Goal: Task Accomplishment & Management: Manage account settings

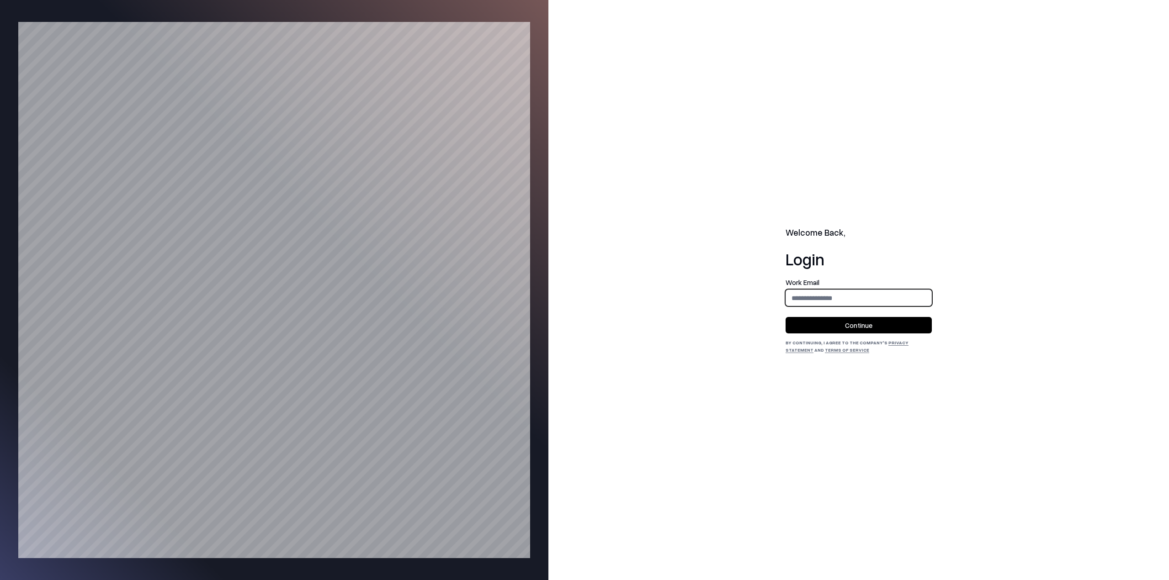
click at [838, 301] on input "email" at bounding box center [858, 298] width 145 height 17
type input "**********"
click at [786, 317] on button "Continue" at bounding box center [859, 325] width 146 height 16
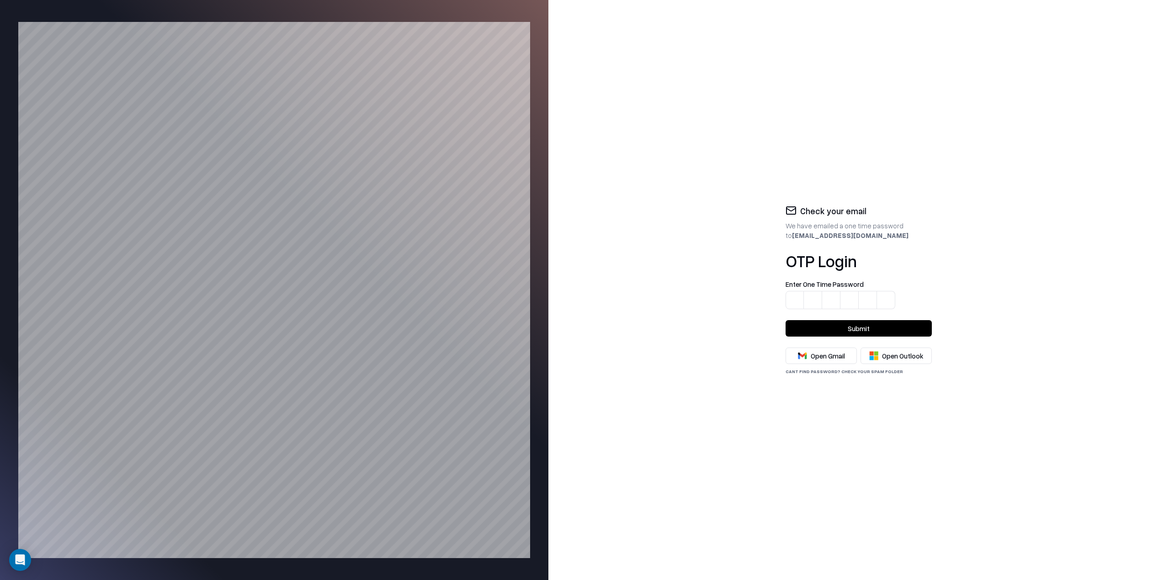
click at [792, 303] on input at bounding box center [859, 295] width 146 height 29
click at [795, 307] on input at bounding box center [868, 295] width 165 height 29
type input "******"
click at [786, 320] on button "Submit" at bounding box center [859, 328] width 146 height 16
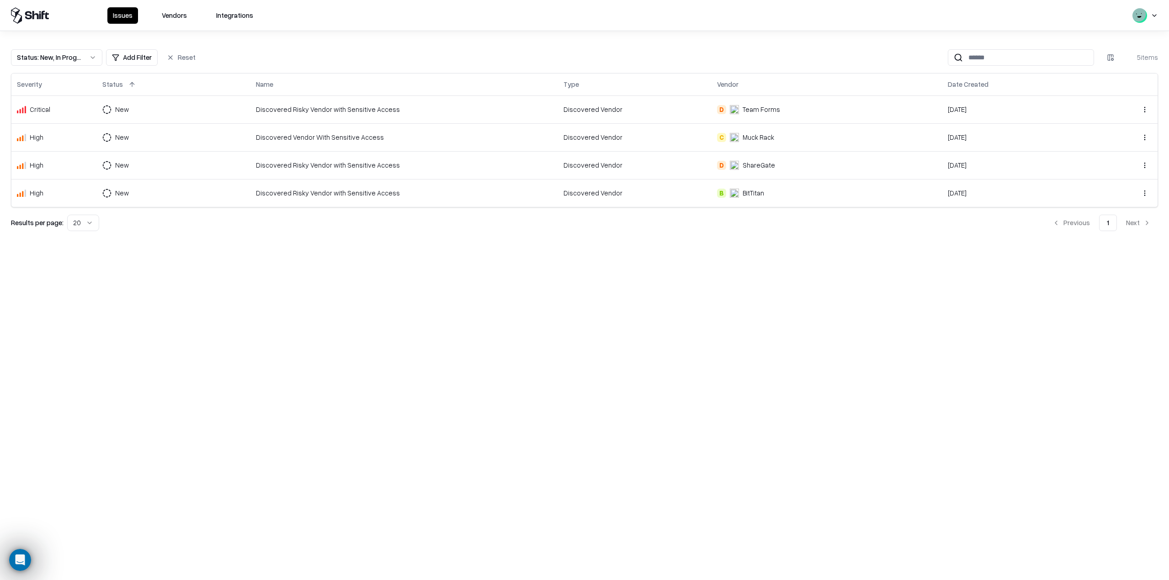
drag, startPoint x: 229, startPoint y: 16, endPoint x: 231, endPoint y: 98, distance: 82.3
click at [231, 98] on div "Issues Vendors Integrations Status : New, In Progress Add Filter Reset 5 items …" at bounding box center [584, 290] width 1169 height 580
click at [170, 140] on td "New" at bounding box center [174, 137] width 154 height 28
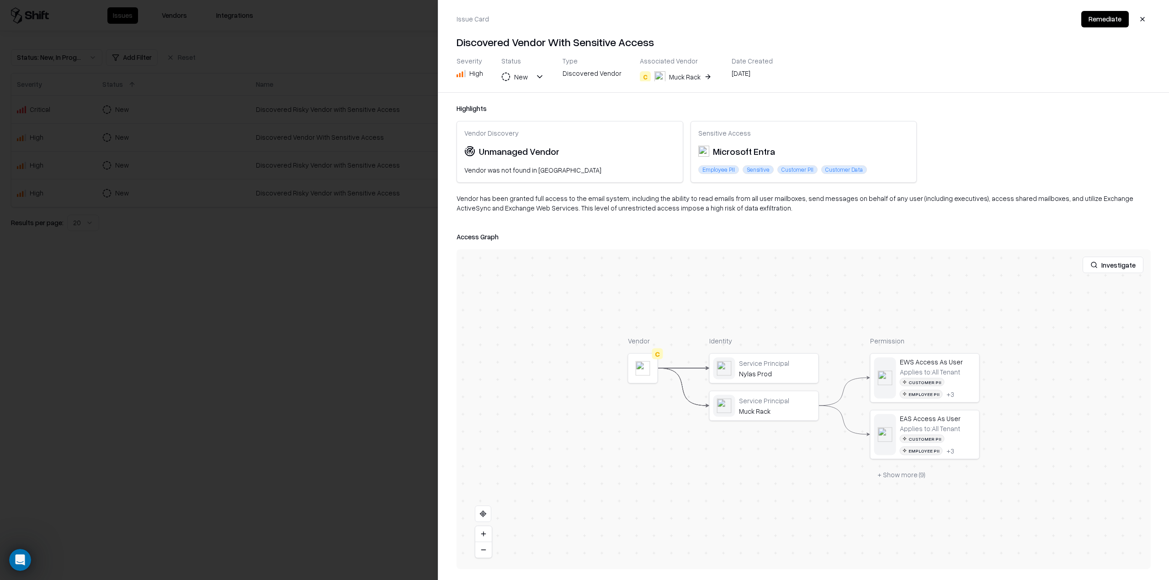
click at [0, 0] on button at bounding box center [0, 0] width 0 height 0
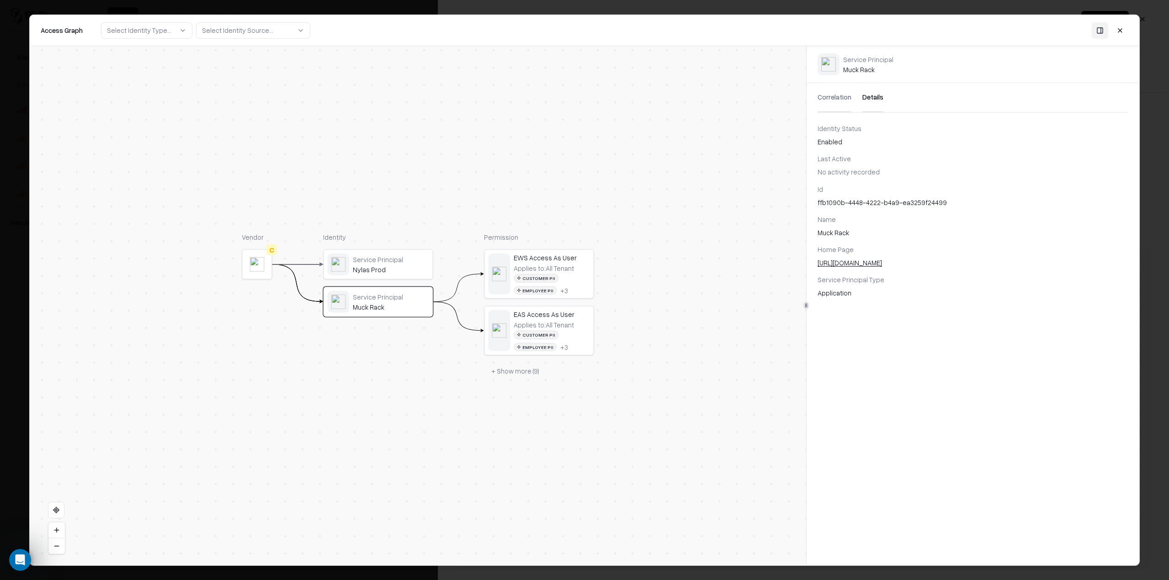
click at [870, 96] on button "Details" at bounding box center [872, 97] width 21 height 29
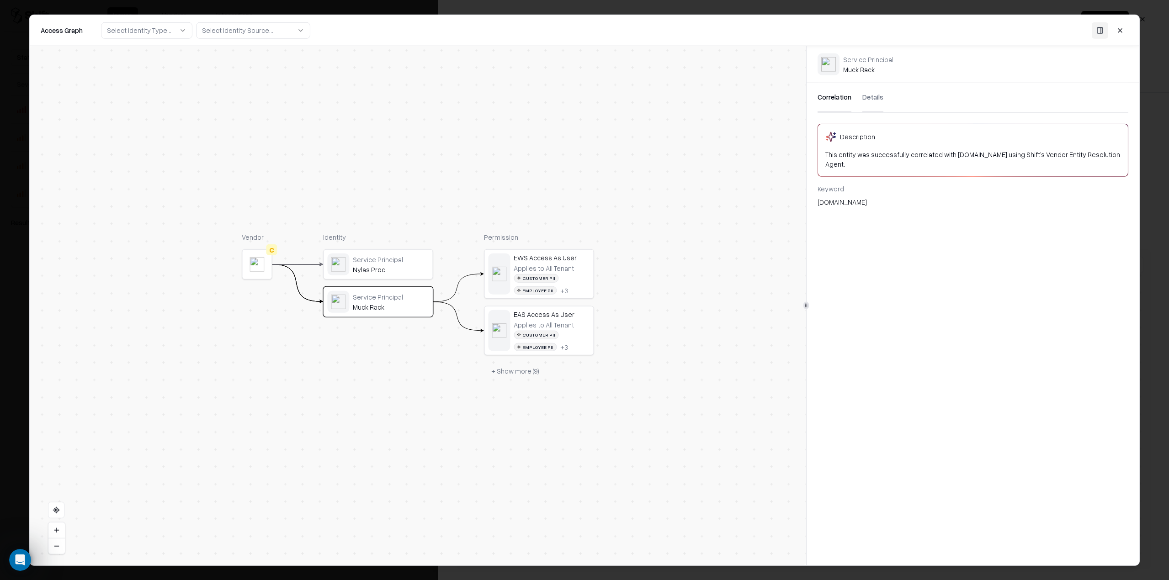
click at [834, 104] on button "Correlation" at bounding box center [835, 97] width 34 height 29
drag, startPoint x: 838, startPoint y: 159, endPoint x: 1108, endPoint y: 159, distance: 269.7
click at [1108, 159] on div "This entity was successfully correlated with [DOMAIN_NAME] using Shift's Vendor…" at bounding box center [972, 159] width 295 height 19
drag, startPoint x: 902, startPoint y: 157, endPoint x: 1082, endPoint y: 155, distance: 179.6
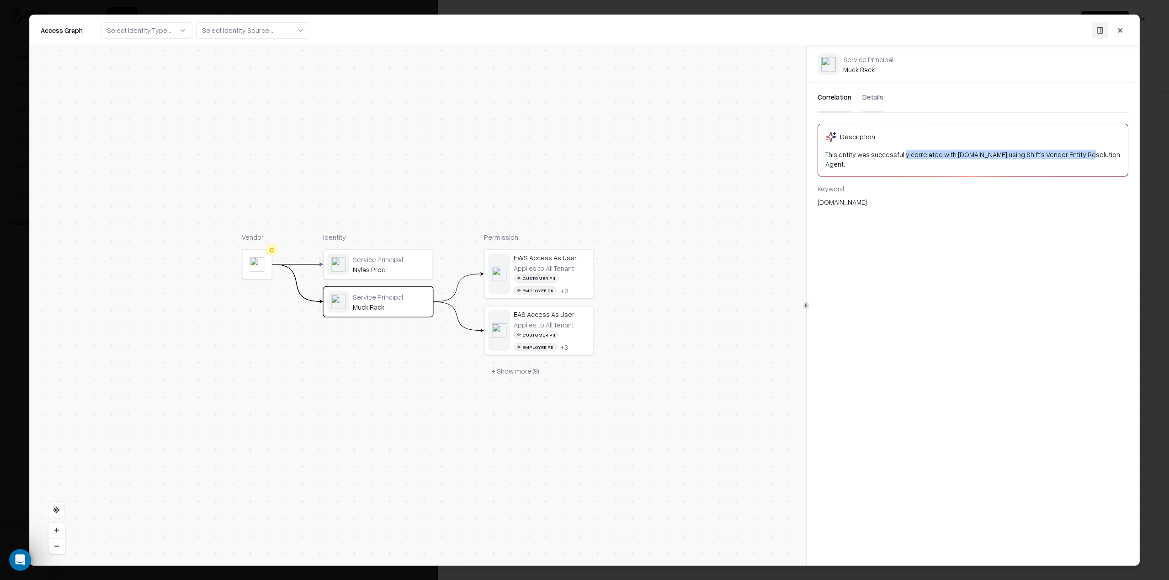
click at [1082, 155] on div "This entity was successfully correlated with [DOMAIN_NAME] using Shift's Vendor…" at bounding box center [972, 159] width 295 height 19
click at [1120, 31] on button at bounding box center [1120, 30] width 16 height 16
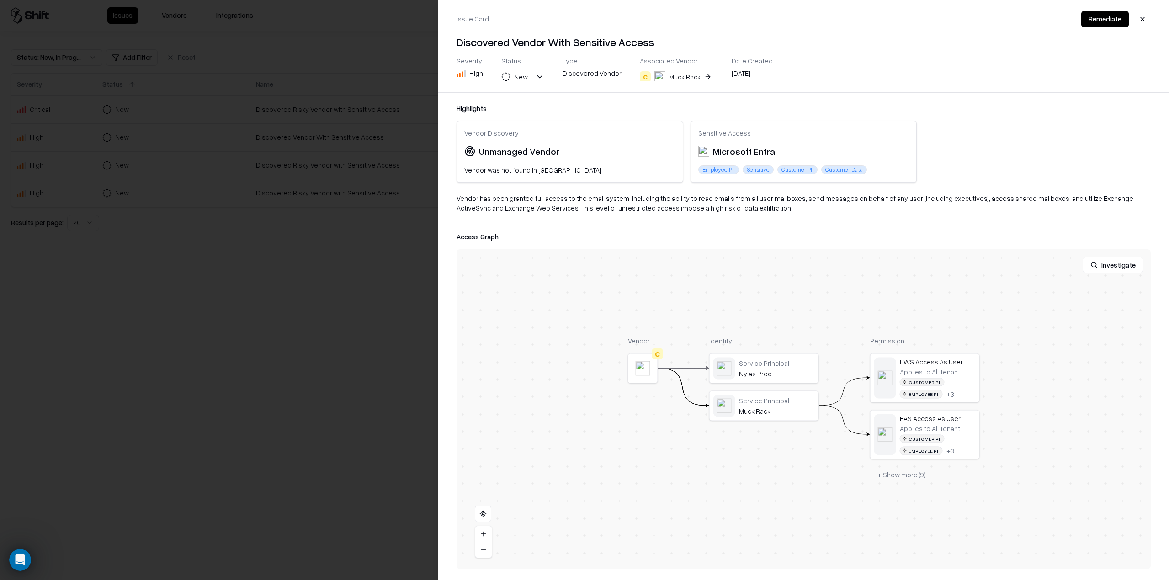
click at [245, 335] on div at bounding box center [584, 290] width 1169 height 580
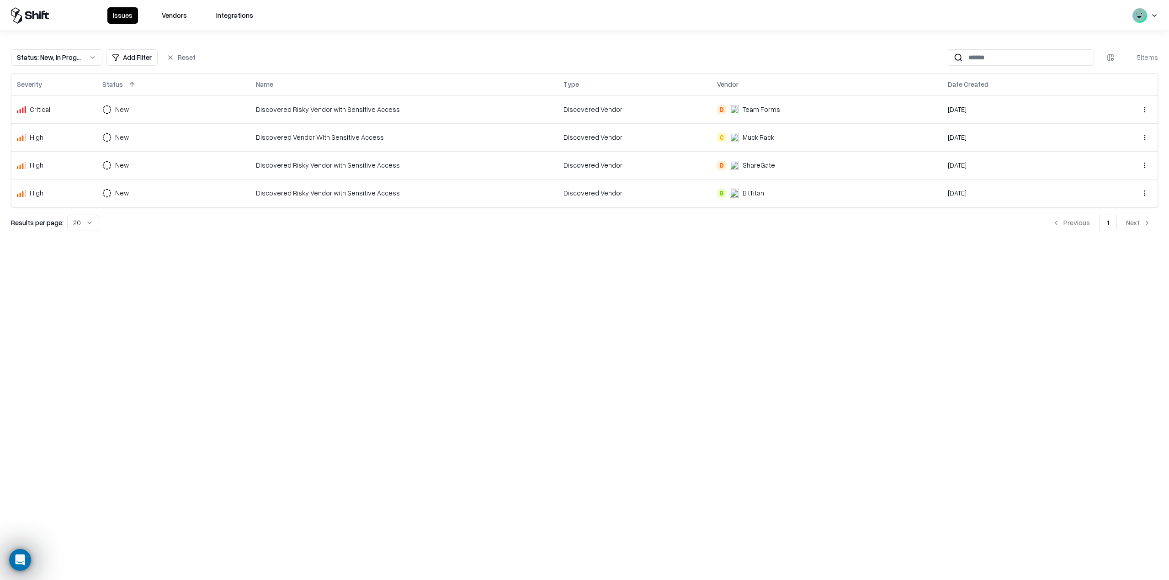
click at [1162, 14] on div "Issues Vendors Integrations" at bounding box center [584, 15] width 1169 height 31
click at [1154, 18] on html "Issues Vendors Integrations Status : New, In Progress Add Filter Reset 5 items …" at bounding box center [584, 290] width 1169 height 580
drag, startPoint x: 2, startPoint y: 406, endPoint x: 28, endPoint y: 406, distance: 26.5
click at [5, 407] on html "Issues Vendors Integrations Status : New, In Progress Add Filter Reset 5 items …" at bounding box center [584, 290] width 1169 height 580
click at [27, 16] on icon at bounding box center [28, 15] width 7 height 8
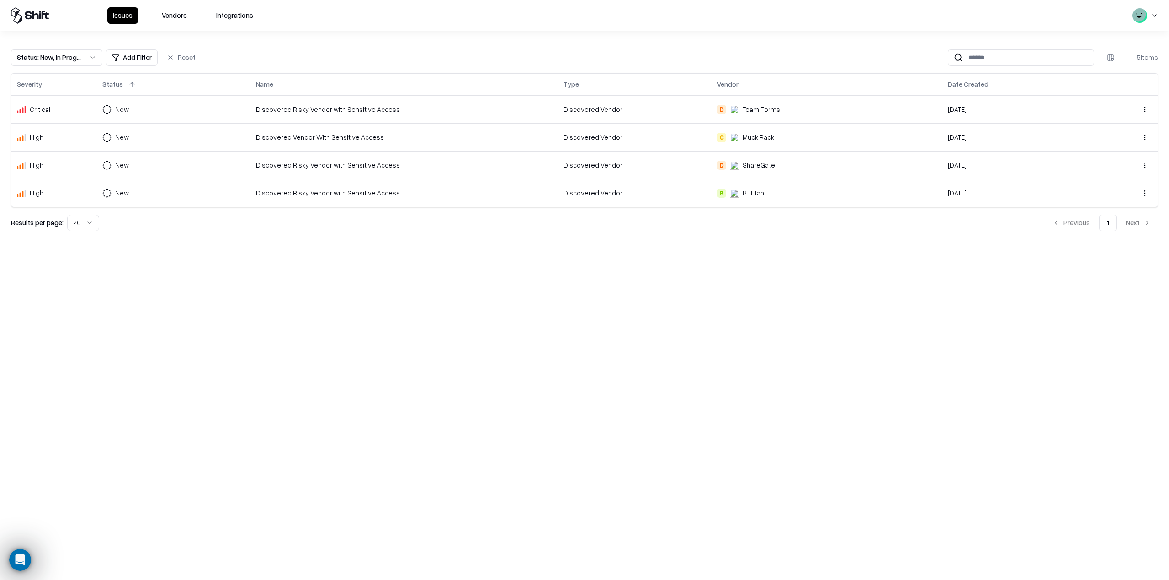
click at [303, 100] on td "Discovered Risky Vendor with Sensitive Access" at bounding box center [404, 110] width 308 height 28
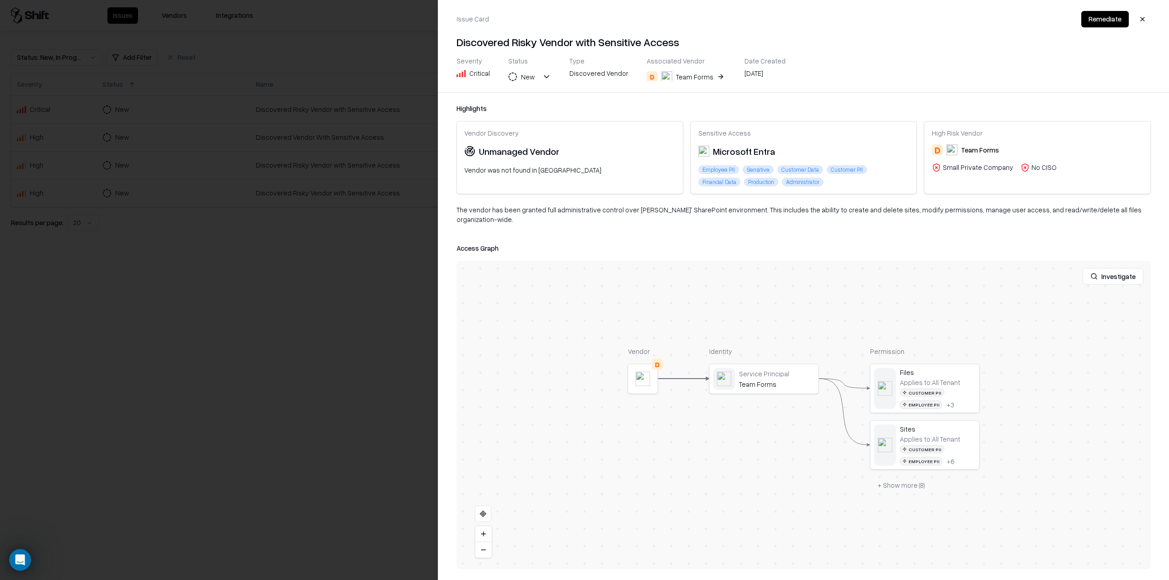
click at [644, 373] on object at bounding box center [643, 379] width 15 height 15
click at [648, 372] on object at bounding box center [643, 379] width 15 height 15
click at [658, 359] on div "D" at bounding box center [657, 364] width 11 height 11
